Goal: Feedback & Contribution: Submit feedback/report problem

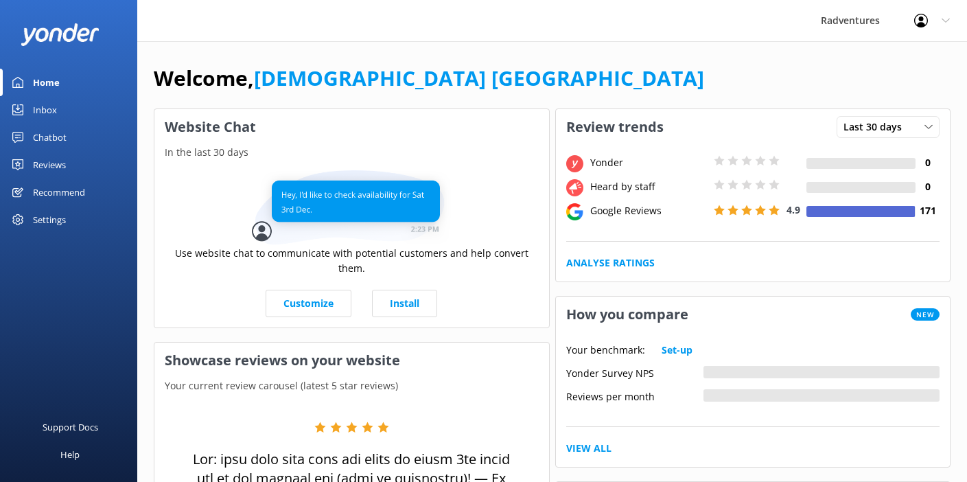
click at [51, 215] on div "Settings" at bounding box center [49, 219] width 33 height 27
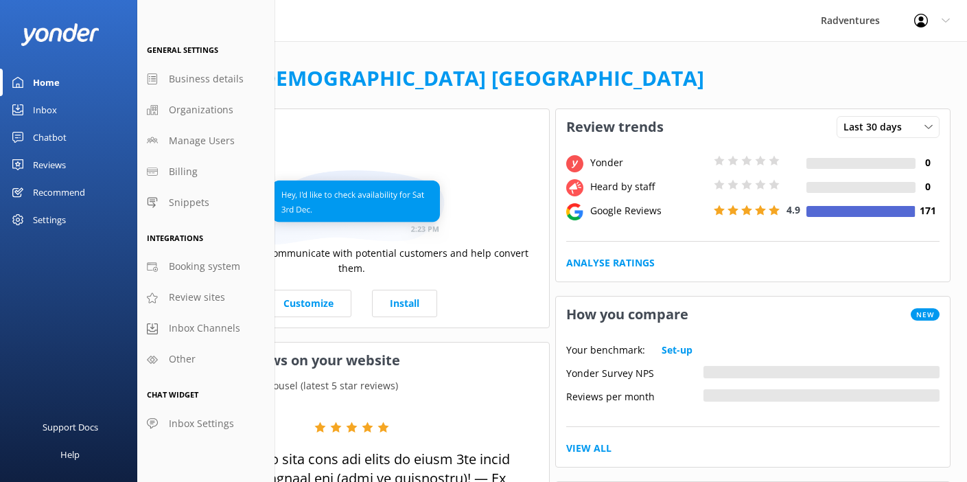
click at [43, 158] on div "Reviews" at bounding box center [49, 164] width 33 height 27
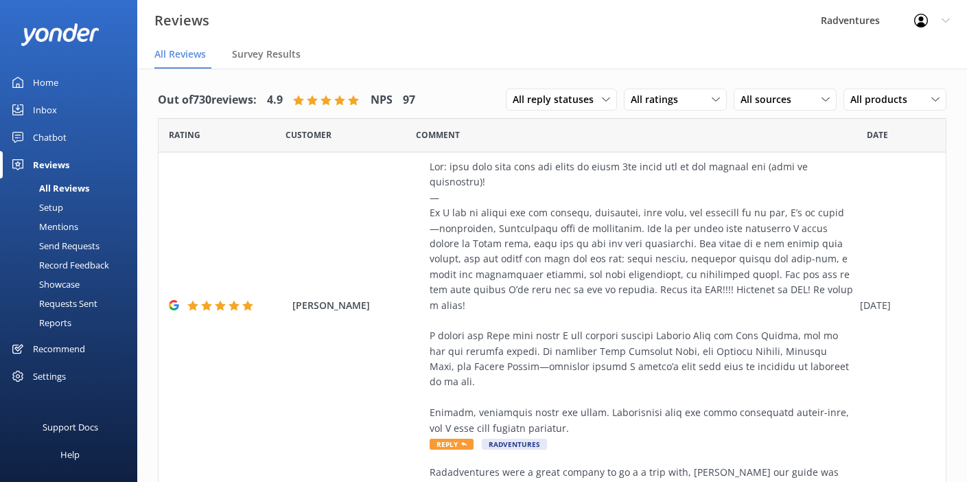
click at [50, 247] on div "Send Requests" at bounding box center [53, 245] width 91 height 19
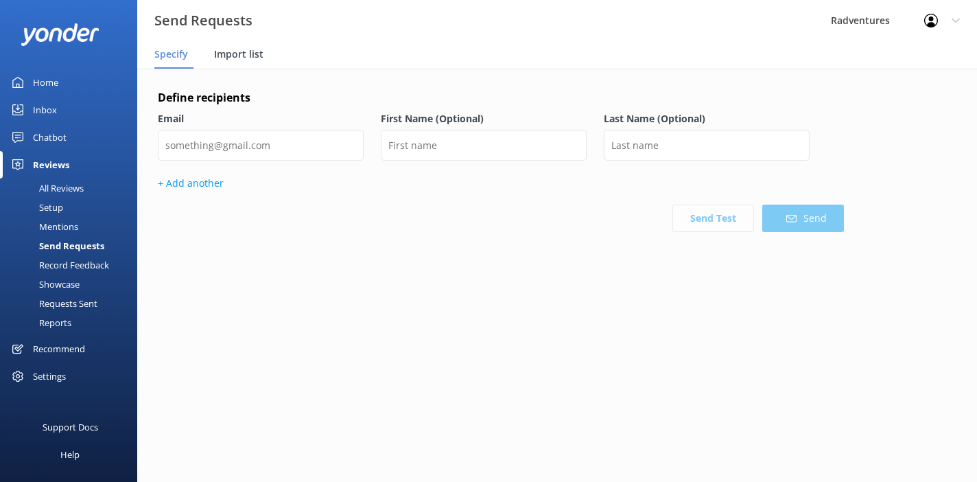
click at [233, 60] on span "Import list" at bounding box center [238, 54] width 49 height 14
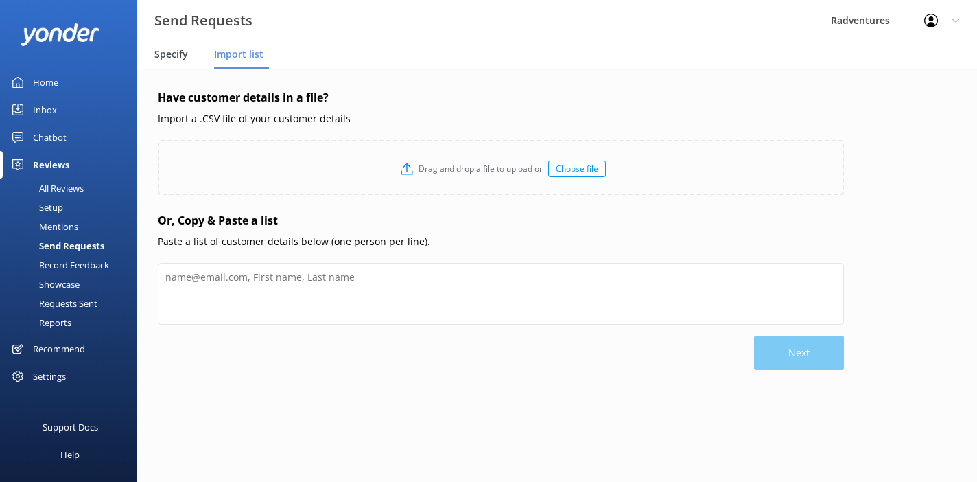
click at [180, 54] on span "Specify" at bounding box center [171, 54] width 34 height 14
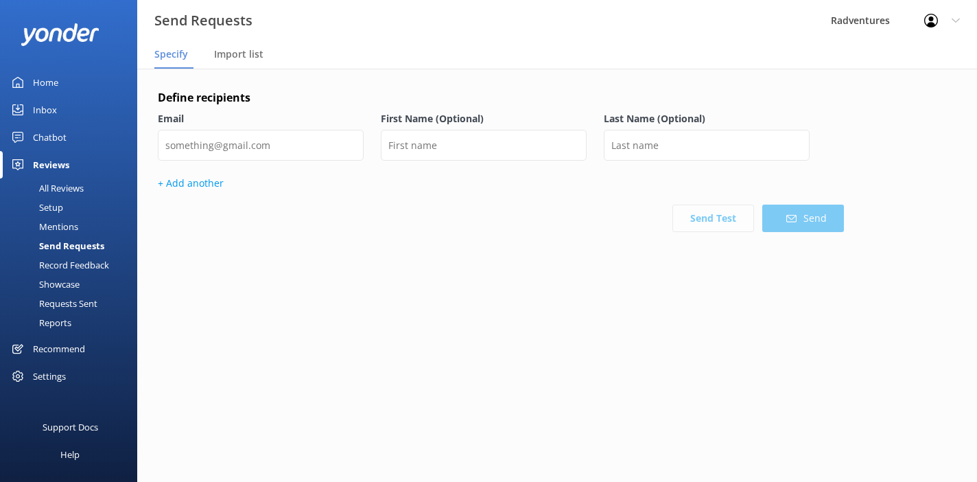
click at [55, 303] on div "Requests Sent" at bounding box center [52, 303] width 89 height 19
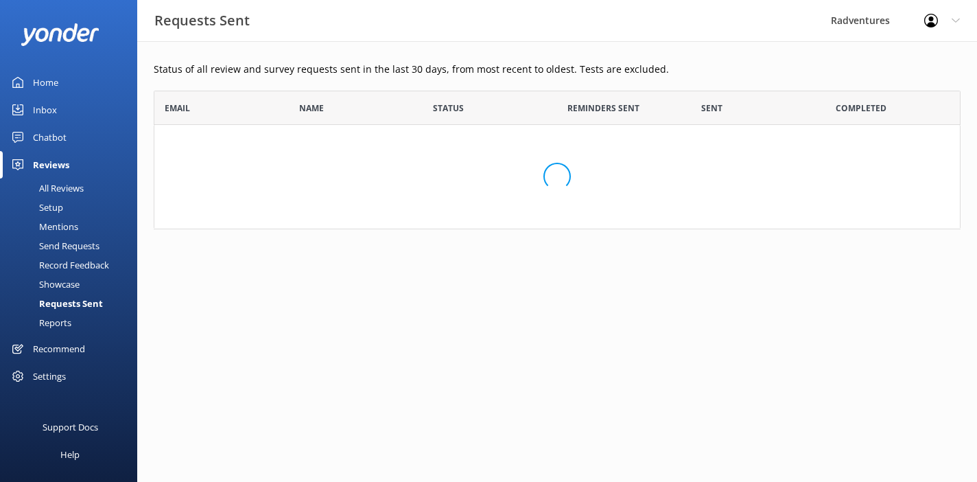
scroll to position [128, 796]
click at [47, 209] on div "Setup" at bounding box center [35, 207] width 55 height 19
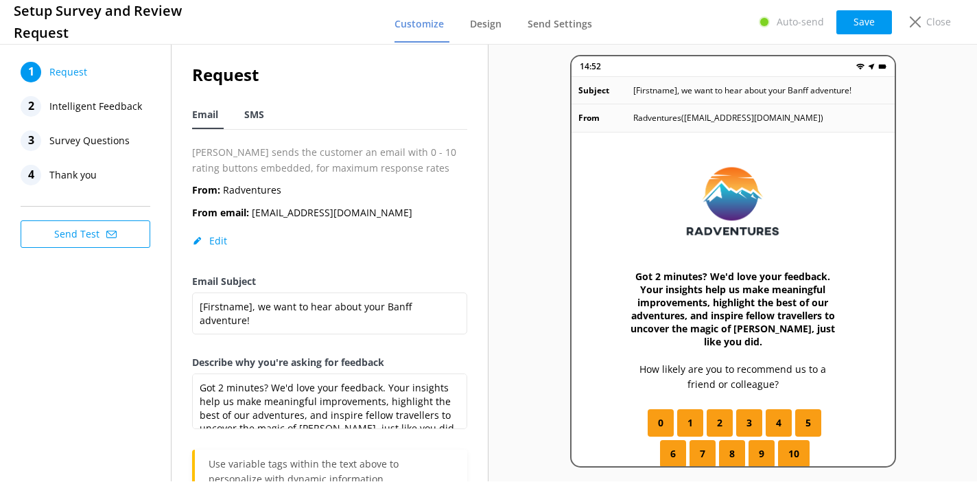
click at [250, 121] on span "SMS" at bounding box center [254, 115] width 20 height 14
type textarea "Thanks for exploring Banff with us, [Firstname]! We'd love to hear your quick f…"
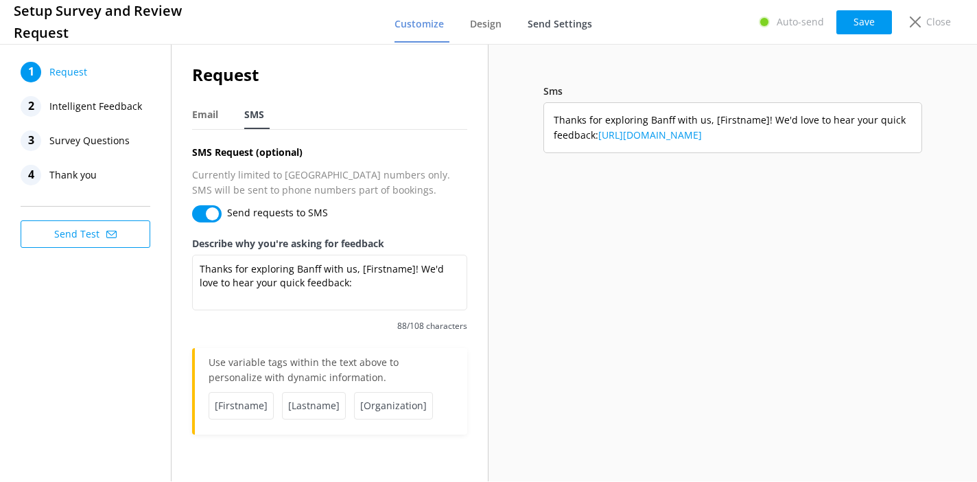
click at [544, 27] on span "Send Settings" at bounding box center [560, 24] width 64 height 14
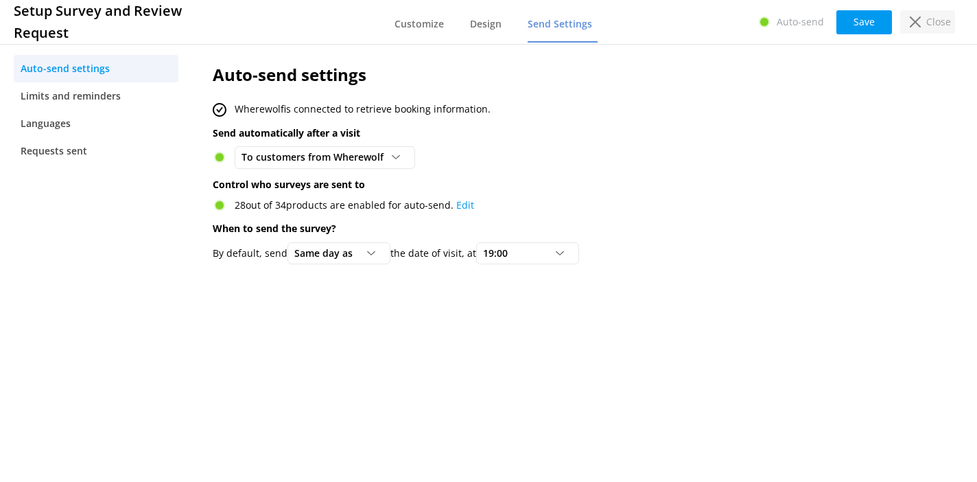
click at [923, 21] on div "Close" at bounding box center [927, 21] width 55 height 23
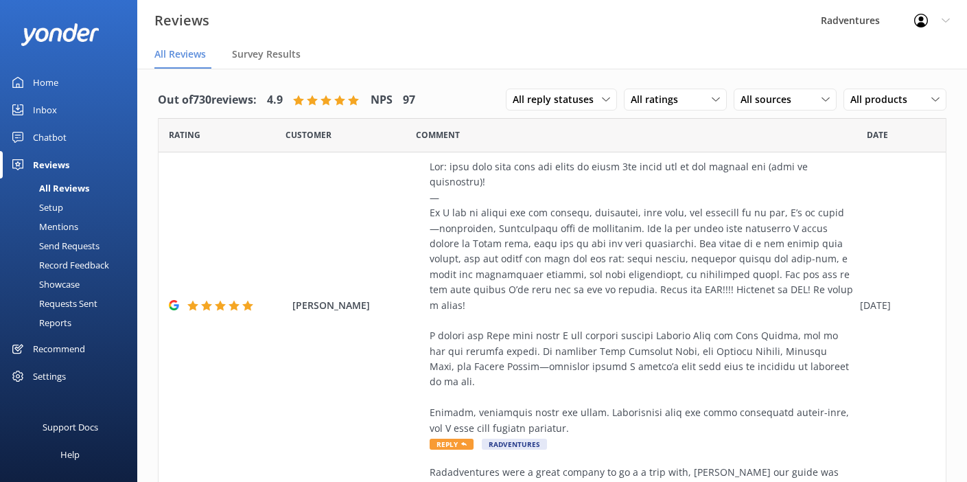
click at [60, 207] on div "Setup" at bounding box center [35, 207] width 55 height 19
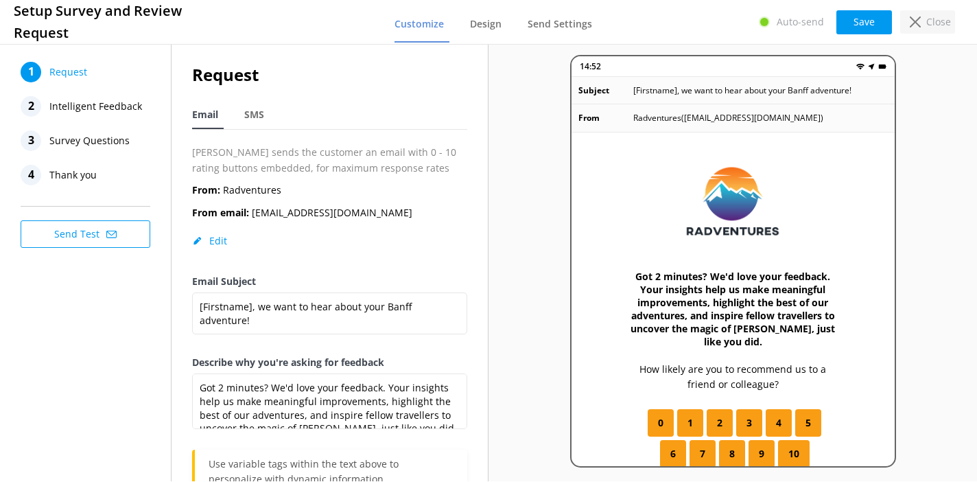
click at [911, 23] on icon at bounding box center [915, 21] width 11 height 11
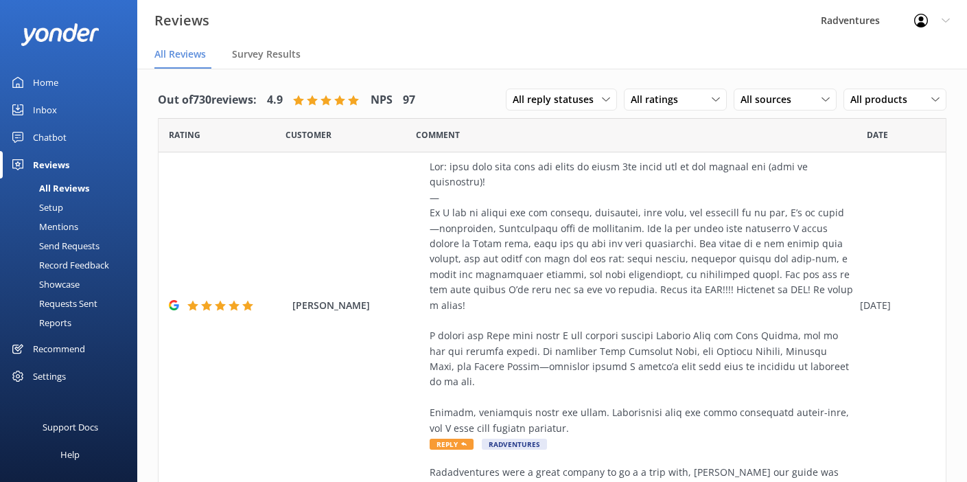
click at [67, 247] on div "Send Requests" at bounding box center [53, 245] width 91 height 19
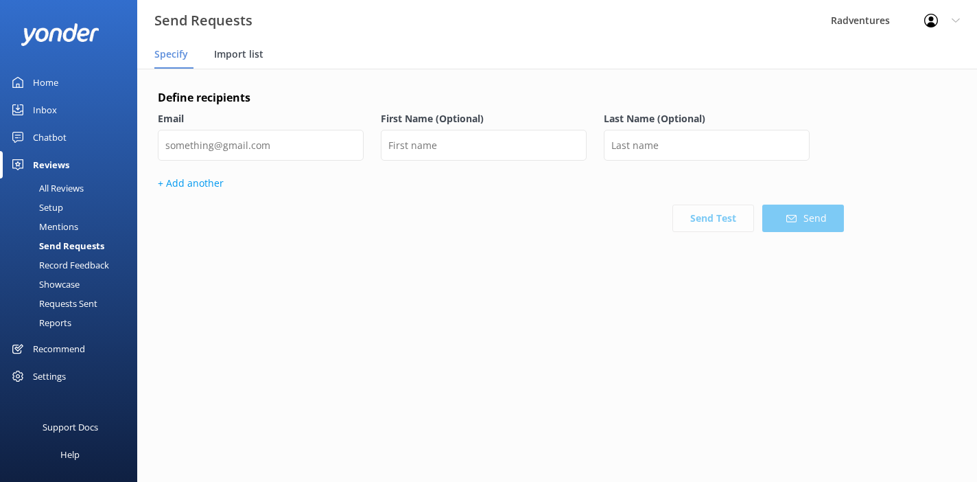
click at [235, 58] on span "Import list" at bounding box center [238, 54] width 49 height 14
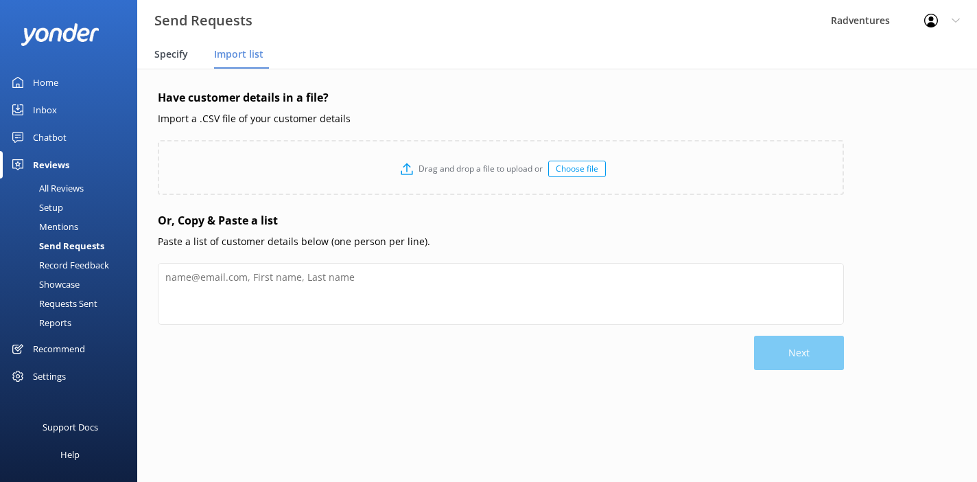
click at [180, 56] on span "Specify" at bounding box center [171, 54] width 34 height 14
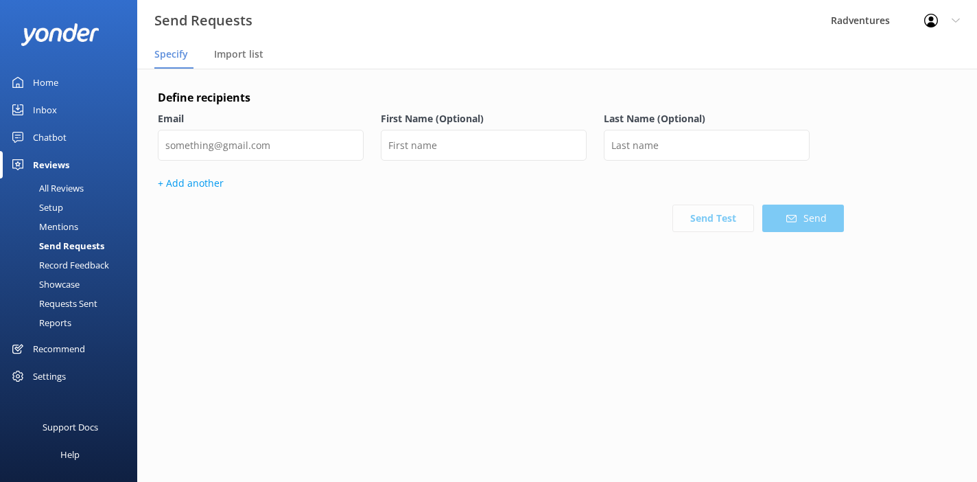
click at [61, 280] on div "Showcase" at bounding box center [43, 283] width 71 height 19
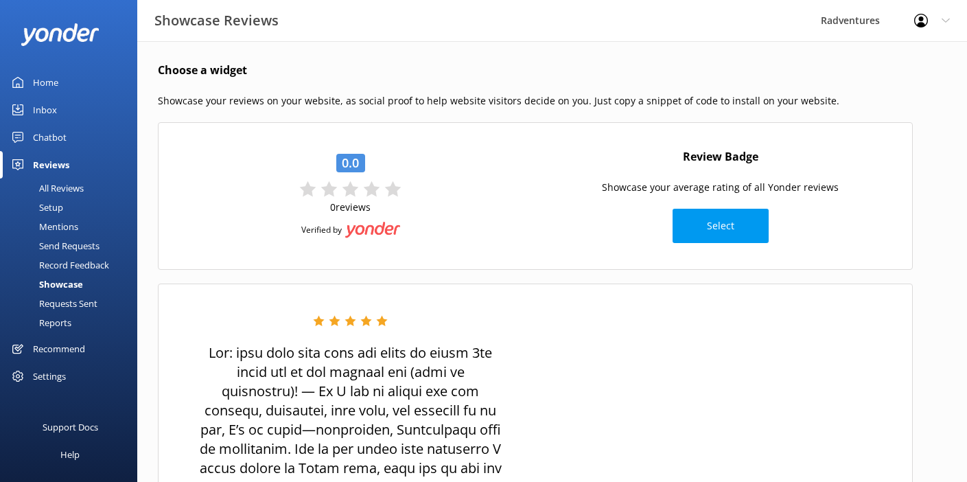
click at [58, 304] on div "Requests Sent" at bounding box center [52, 303] width 89 height 19
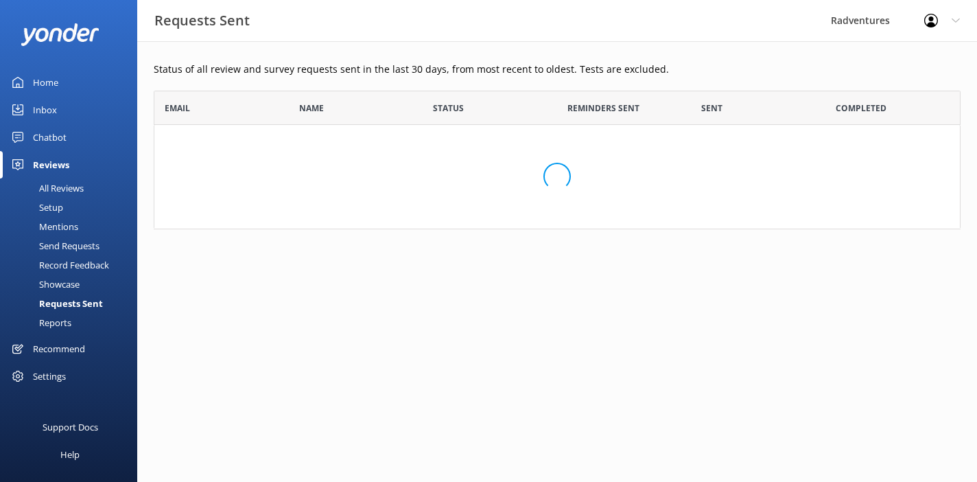
scroll to position [128, 796]
click at [473, 197] on div "No surveys have been sent in the last 30 days" at bounding box center [557, 176] width 807 height 103
